Goal: Task Accomplishment & Management: Manage account settings

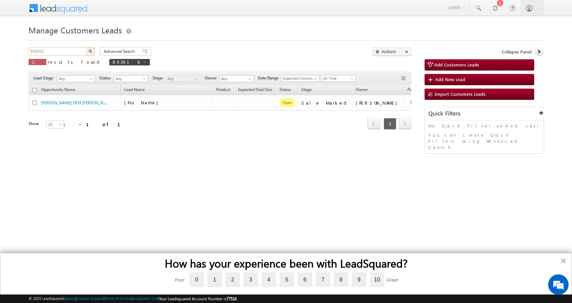
click at [47, 54] on input "893916" at bounding box center [58, 51] width 58 height 8
paste input "915512"
type input "915512"
click at [88, 50] on button "button" at bounding box center [90, 51] width 9 height 8
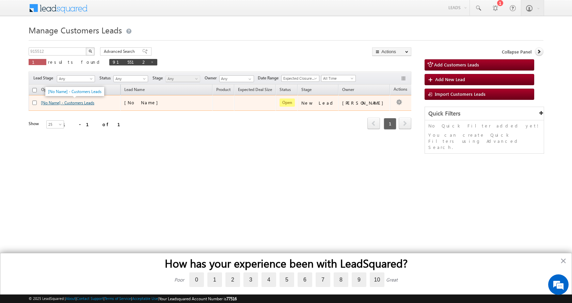
click at [53, 105] on link "[No Name] - Customers Leads" at bounding box center [67, 102] width 53 height 5
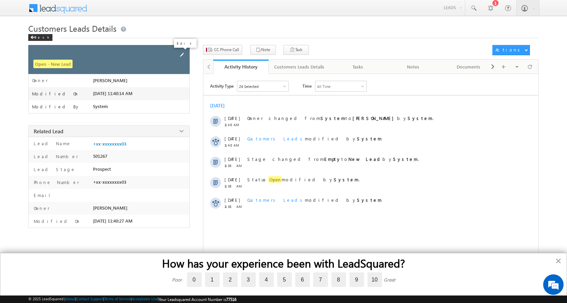
click at [180, 54] on span at bounding box center [181, 54] width 7 height 7
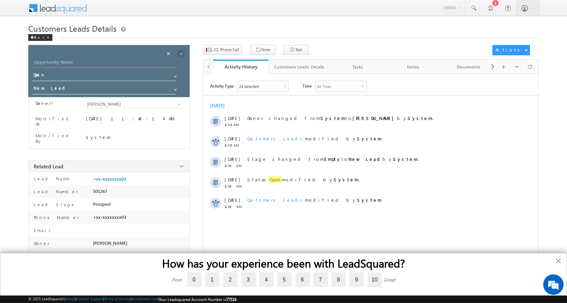
click at [92, 62] on input "Opportunity Name" at bounding box center [104, 63] width 145 height 10
paste input "[PERSON_NAME]"
type input "[PERSON_NAME]"
click at [174, 88] on span at bounding box center [175, 89] width 5 height 5
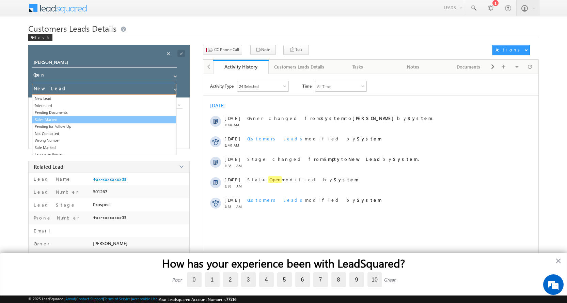
click at [54, 119] on link "Sales Marked" at bounding box center [104, 120] width 144 height 8
type input "Sales Marked"
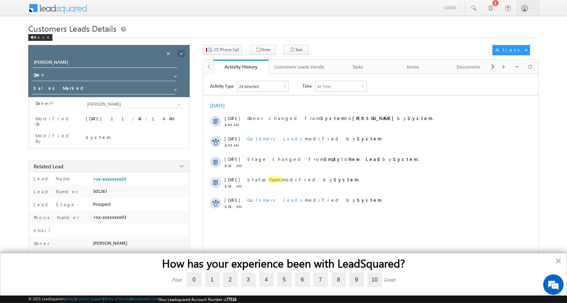
click at [181, 53] on span at bounding box center [180, 53] width 7 height 7
click at [221, 49] on span "CC Phone Call" at bounding box center [226, 50] width 25 height 6
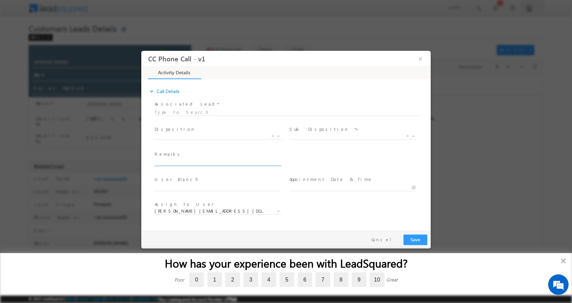
click at [180, 160] on input "text" at bounding box center [218, 162] width 126 height 7
paste input "[PERSON_NAME]-9821440903-RENOVATION-LOAN-6 L-PV-25 L-REG-GRAM PANCHAYAT-AGE-[DE…"
type input "[PERSON_NAME]-9821440903-RENOVATION-LOAN-6 L-PV-25 L-REG-GRAM PANCHAYAT-AGE-[DE…"
click at [277, 135] on b at bounding box center [279, 135] width 4 height 2
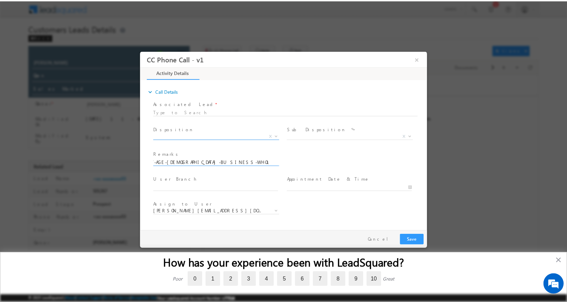
scroll to position [0, 0]
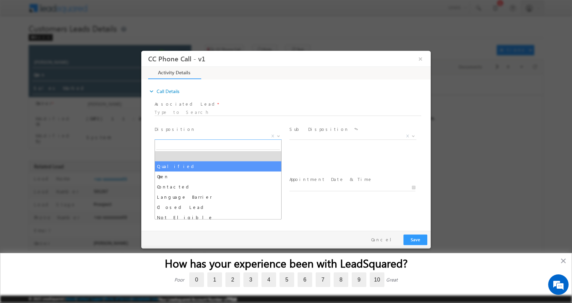
select select "Qualified"
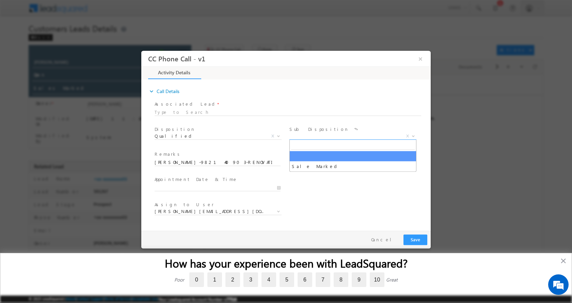
click at [414, 135] on b at bounding box center [413, 135] width 4 height 2
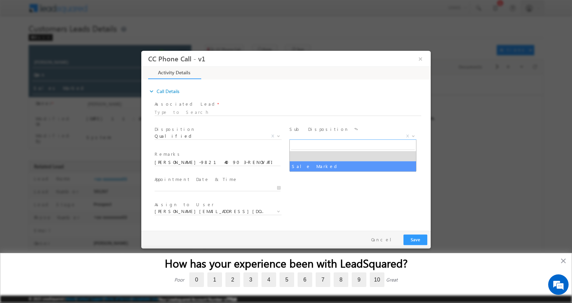
select select "Sale Marked"
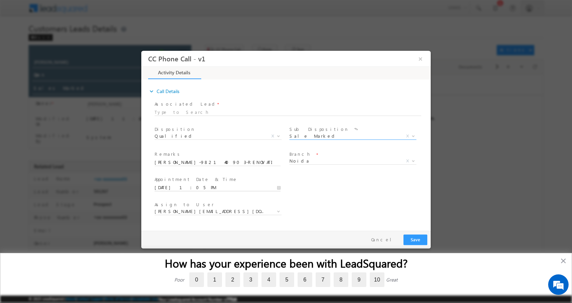
click at [281, 186] on input "[DATE] 1:05 PM" at bounding box center [218, 187] width 126 height 7
type input "[DATE] 1:05 PM"
click at [271, 219] on span at bounding box center [218, 219] width 126 height 7
click at [416, 240] on button "Save" at bounding box center [416, 239] width 24 height 11
